Goal: Information Seeking & Learning: Learn about a topic

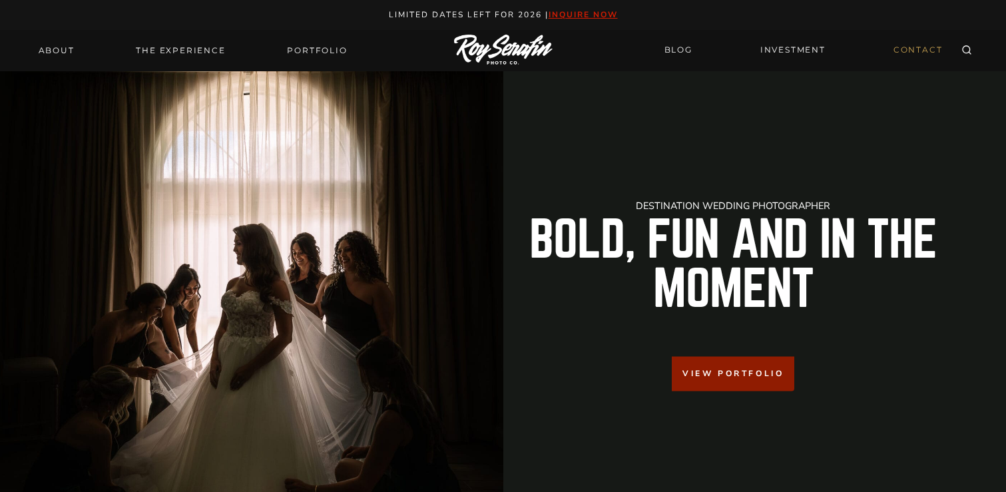
click at [906, 50] on link "CONTACT" at bounding box center [918, 50] width 65 height 23
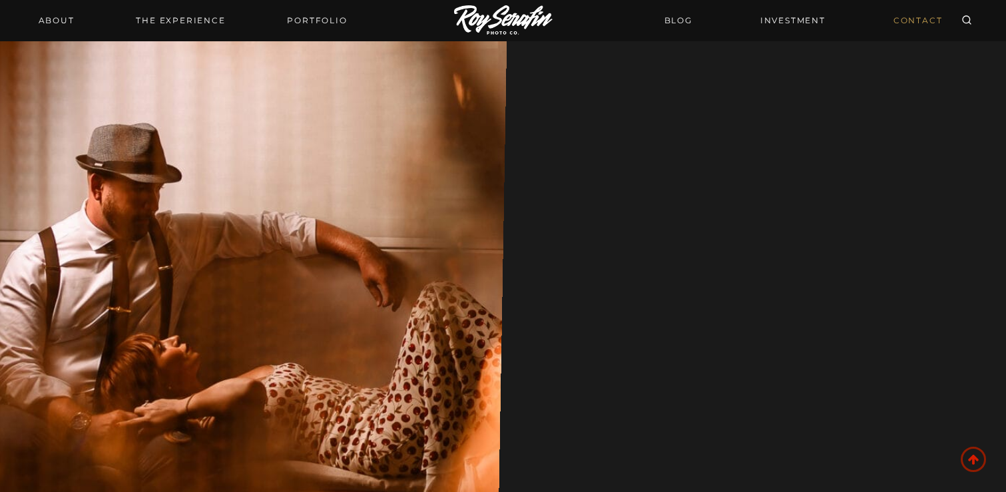
scroll to position [260, 0]
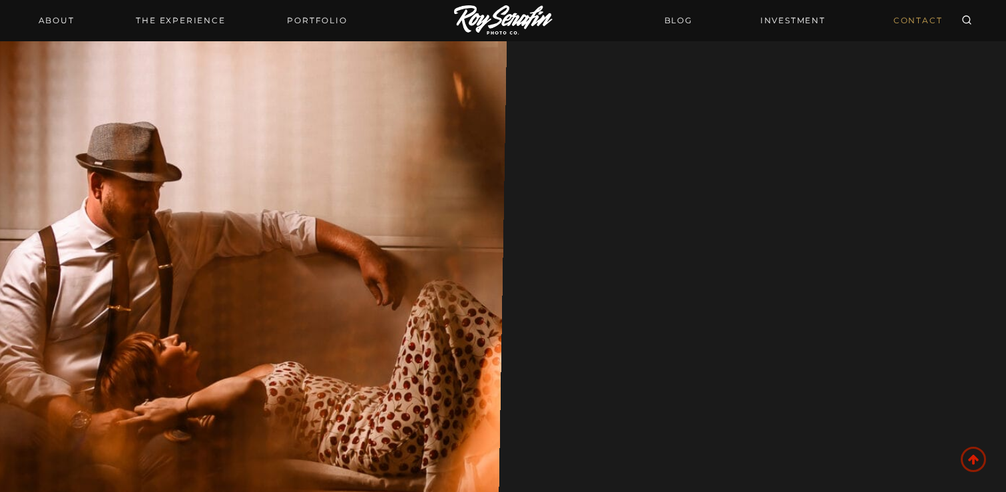
click at [923, 334] on div at bounding box center [503, 258] width 1006 height 893
click at [174, 23] on link "THE EXPERIENCE" at bounding box center [180, 20] width 105 height 19
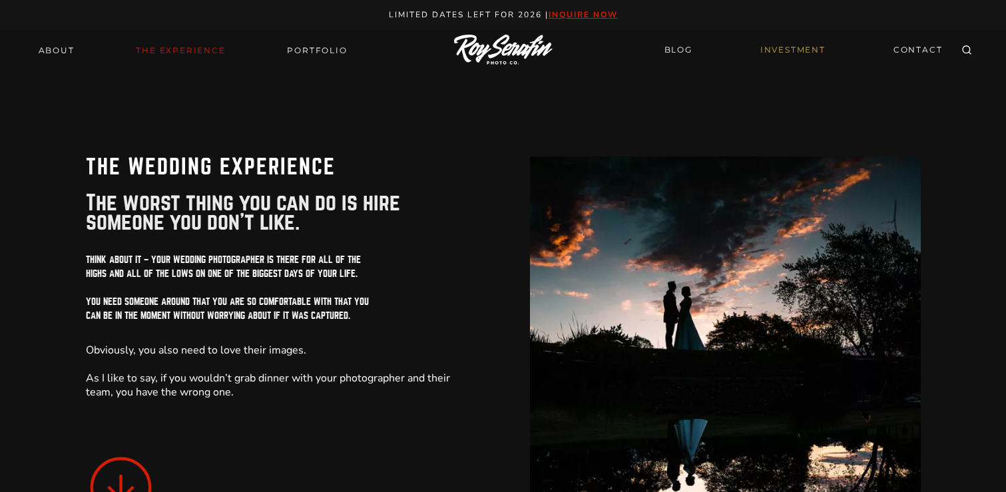
click at [790, 52] on link "INVESTMENT" at bounding box center [793, 50] width 81 height 23
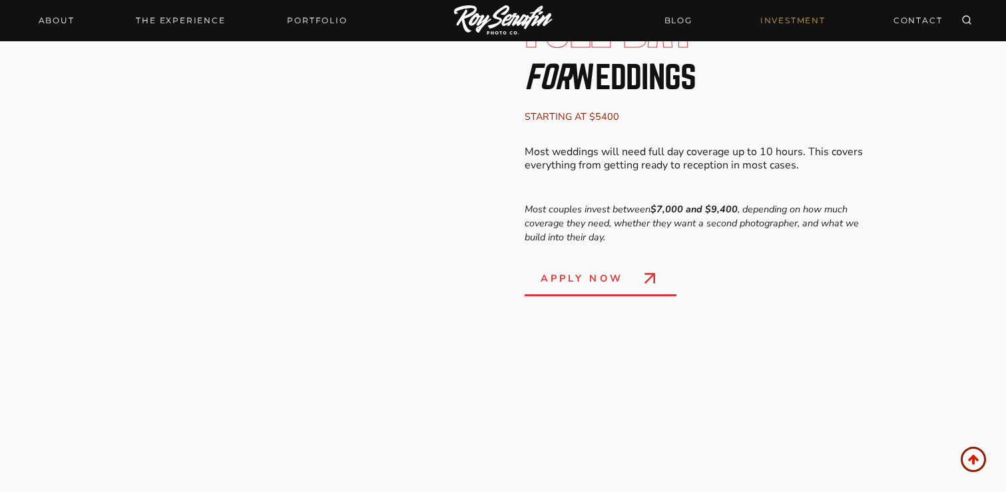
scroll to position [2162, 0]
